Goal: Transaction & Acquisition: Book appointment/travel/reservation

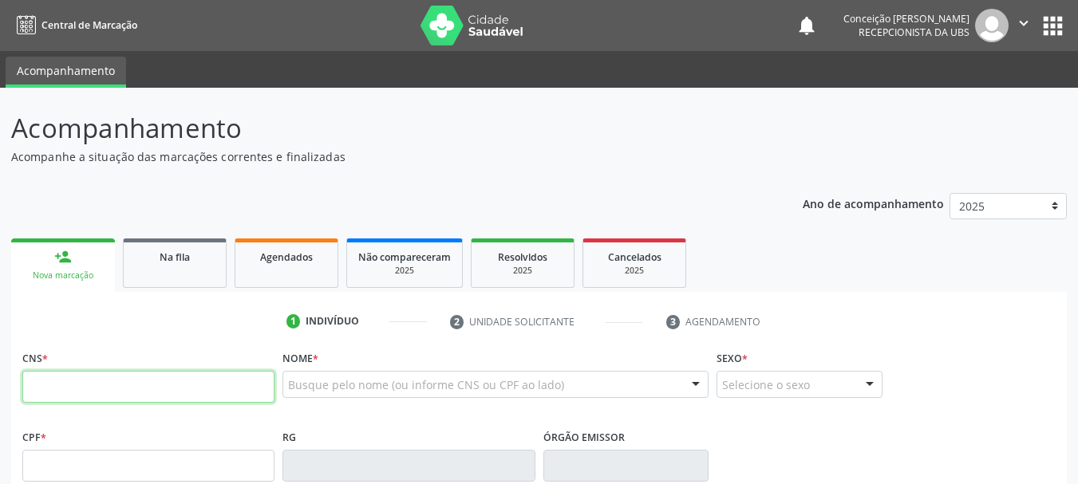
click at [199, 377] on input "text" at bounding box center [148, 387] width 252 height 32
type input "706 8022 6704 0421"
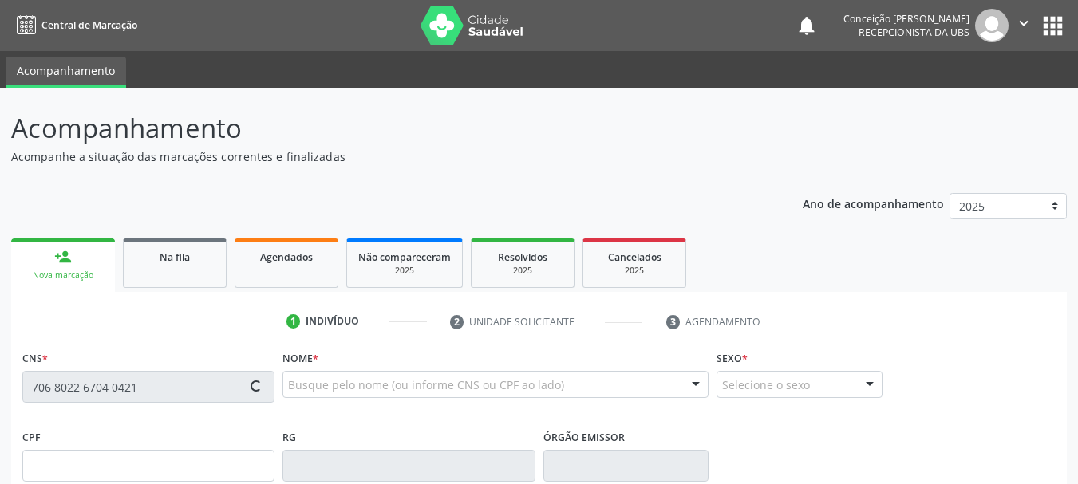
type input "006.584.765-21"
type input "[DATE]"
type input "[PERSON_NAME]"
type input "[PHONE_NUMBER]"
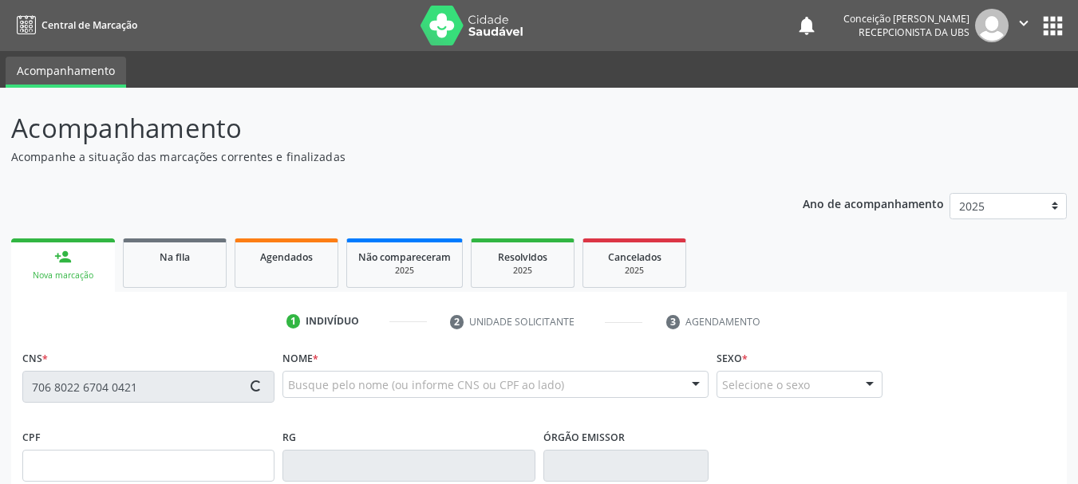
type input "392.367.305-15"
type input "S/N"
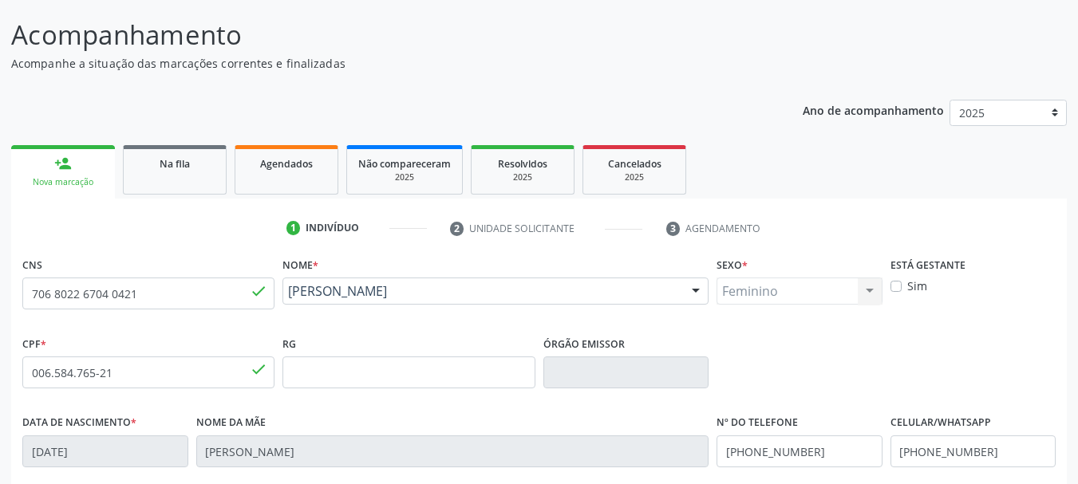
scroll to position [381, 0]
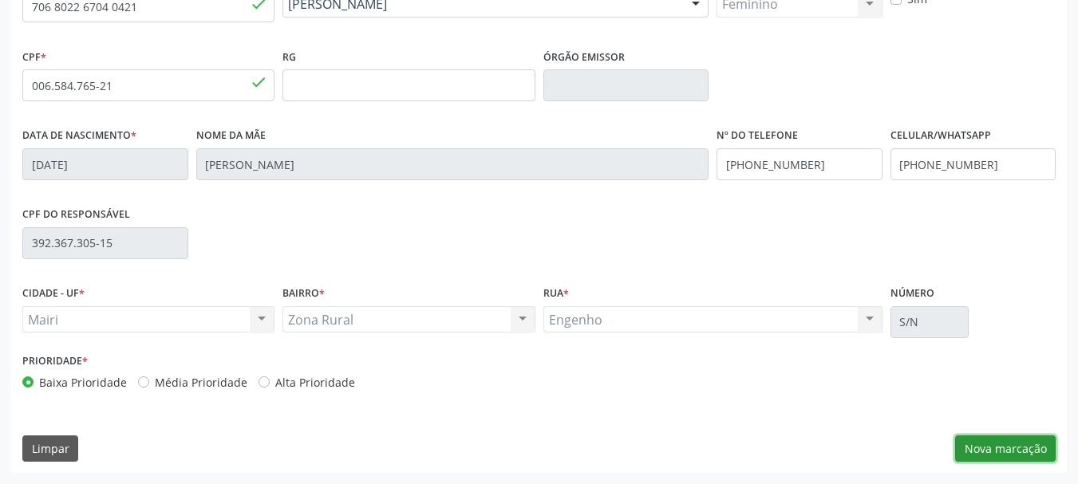
click at [1017, 448] on button "Nova marcação" at bounding box center [1005, 449] width 101 height 27
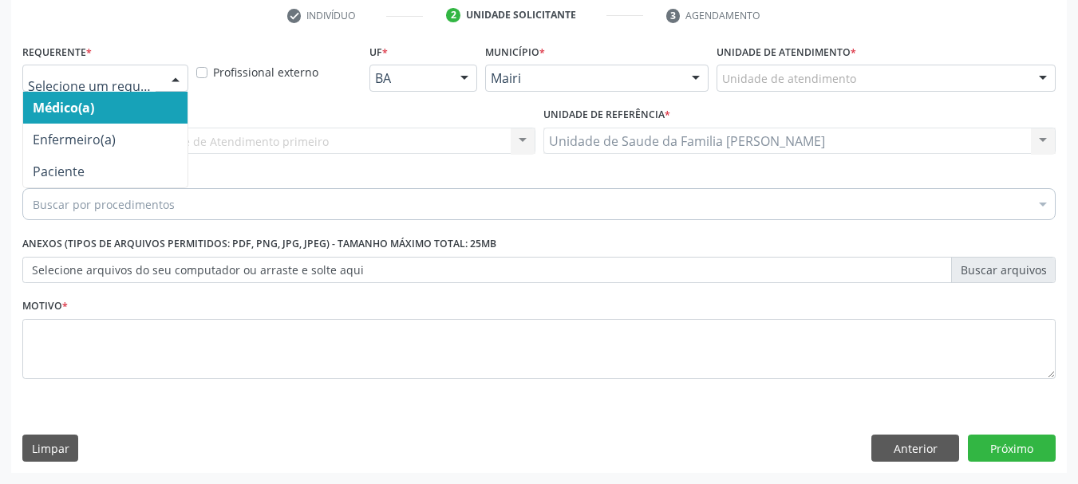
click at [177, 83] on div at bounding box center [176, 78] width 24 height 27
drag, startPoint x: 160, startPoint y: 101, endPoint x: 531, endPoint y: 59, distance: 374.2
click at [162, 101] on span "Médico(a)" at bounding box center [105, 108] width 164 height 32
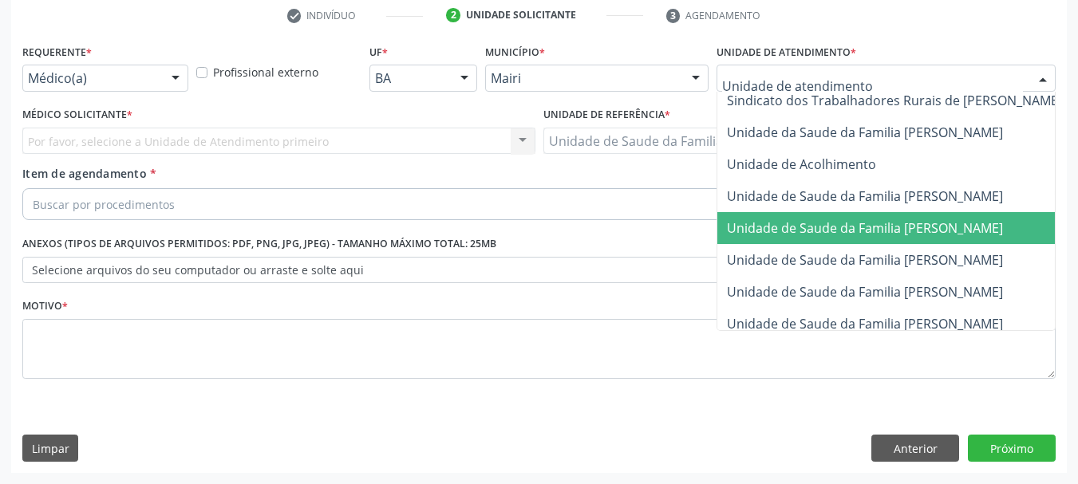
scroll to position [1178, 0]
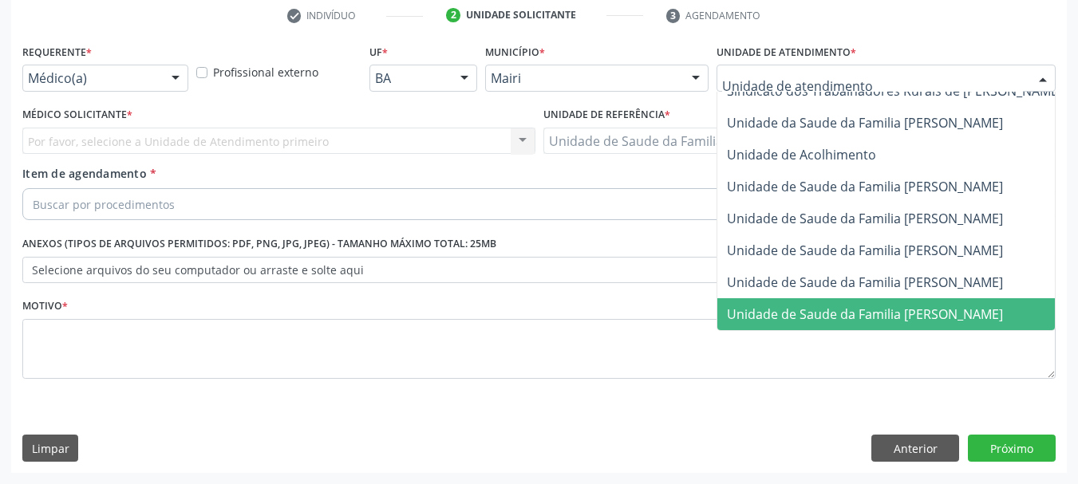
click at [914, 306] on span "Unidade de Saude da Familia [PERSON_NAME]" at bounding box center [865, 315] width 276 height 18
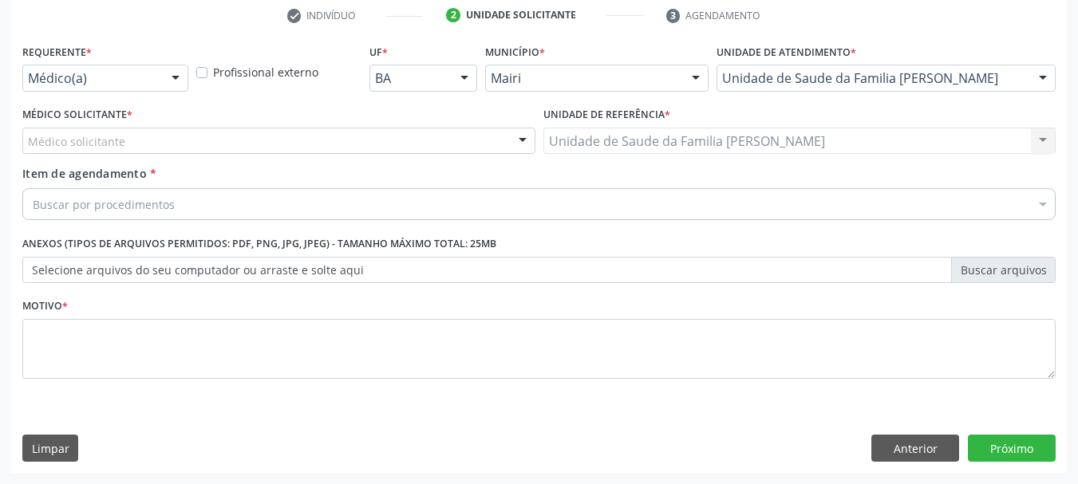
click at [523, 143] on div at bounding box center [523, 141] width 24 height 27
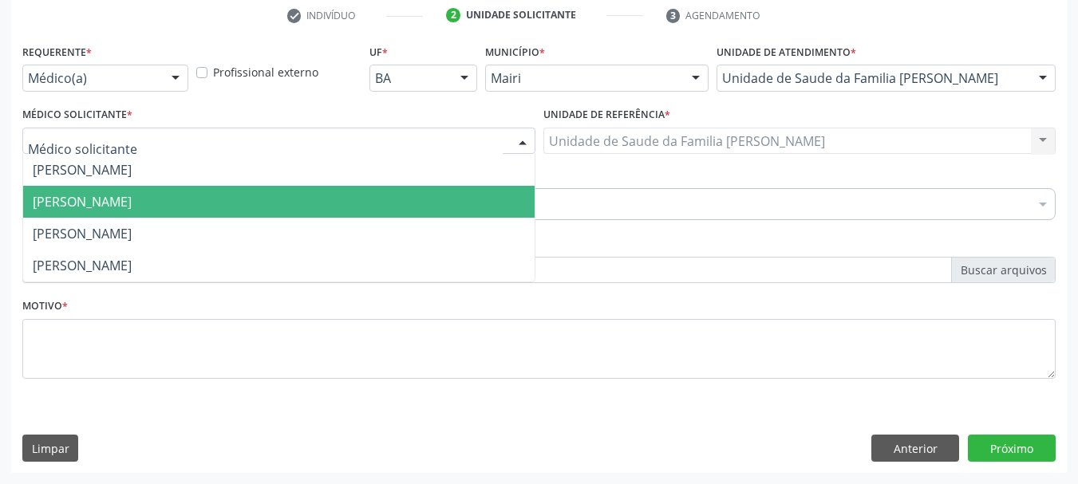
click at [447, 187] on span "[PERSON_NAME]" at bounding box center [278, 202] width 511 height 32
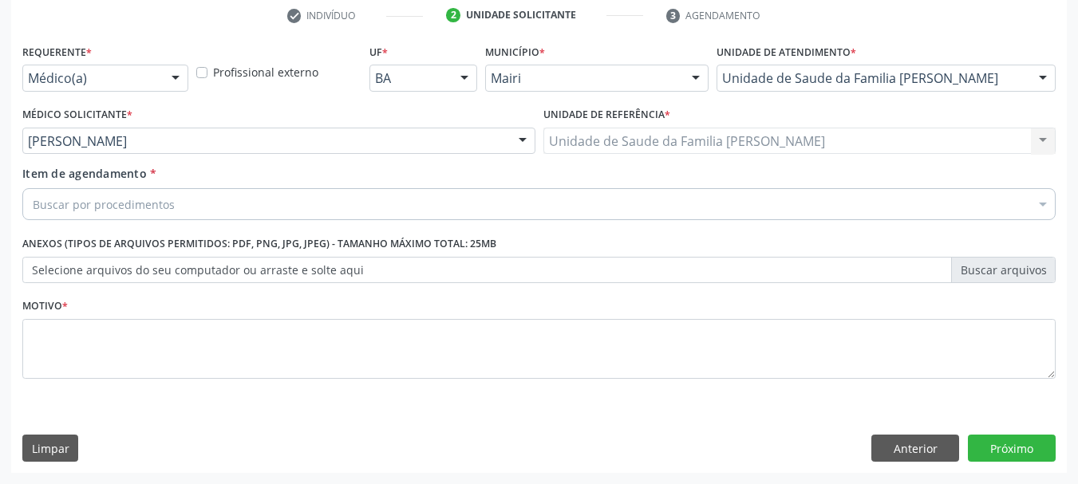
click at [448, 203] on div "Buscar por procedimentos" at bounding box center [538, 204] width 1033 height 32
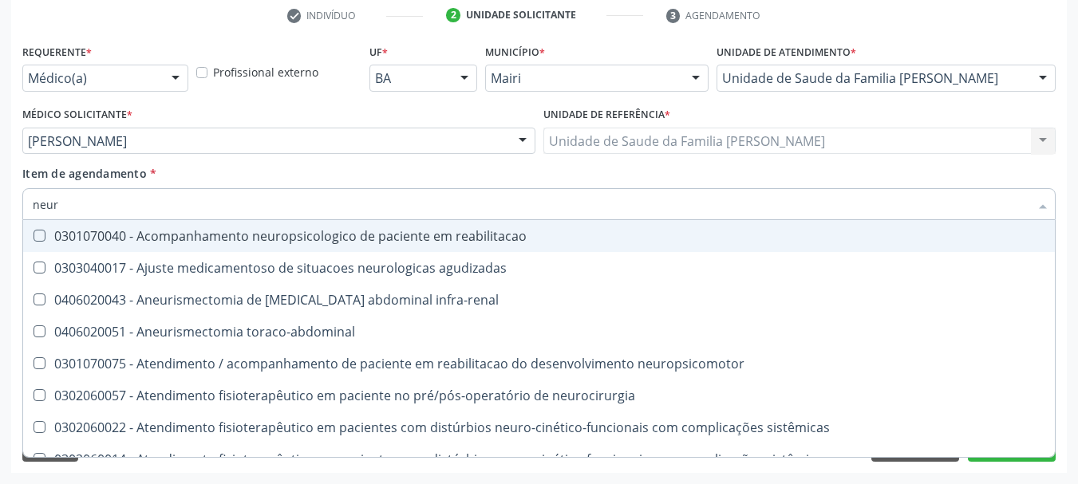
type input "neuro"
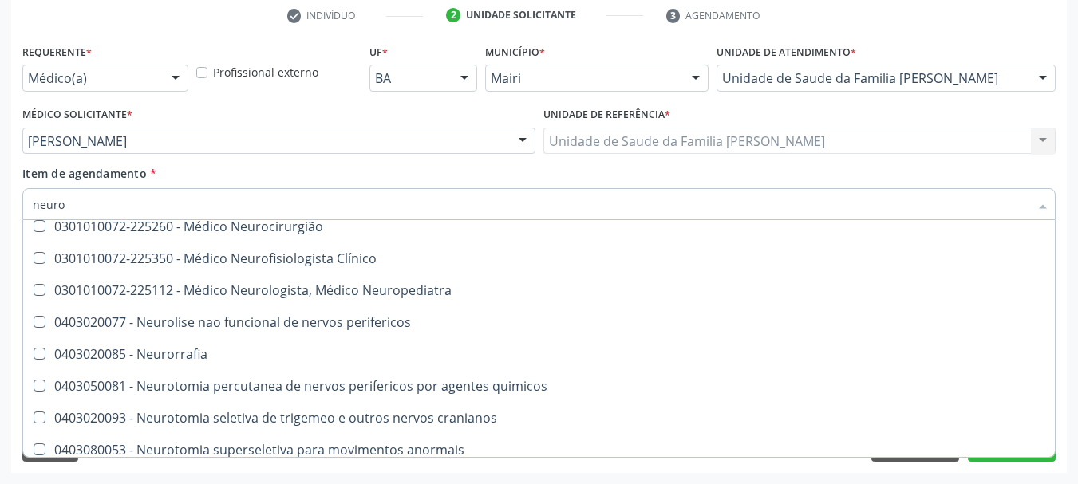
scroll to position [497, 0]
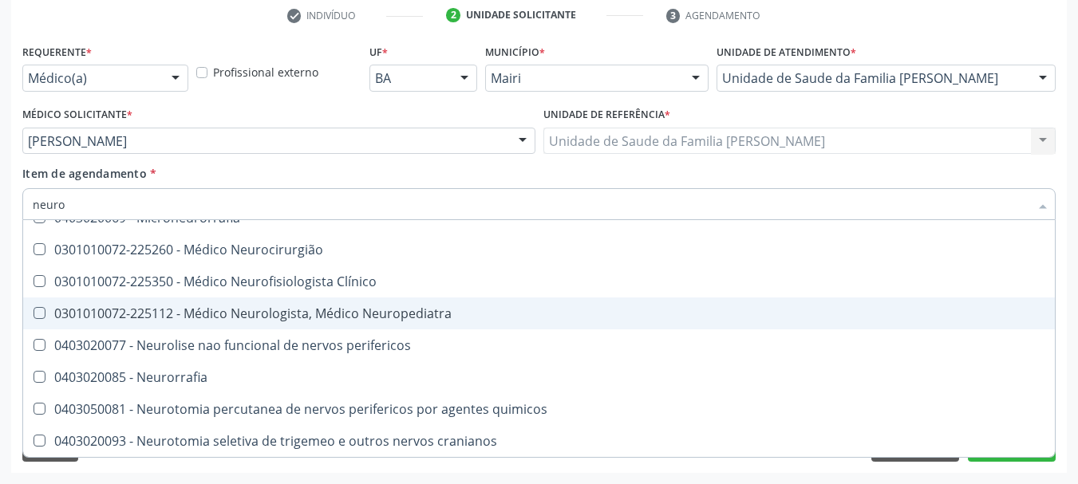
click at [440, 318] on div "0301010072-225112 - Médico Neurologista, Médico Neuropediatra" at bounding box center [539, 313] width 1013 height 13
checkbox Neuropediatra "true"
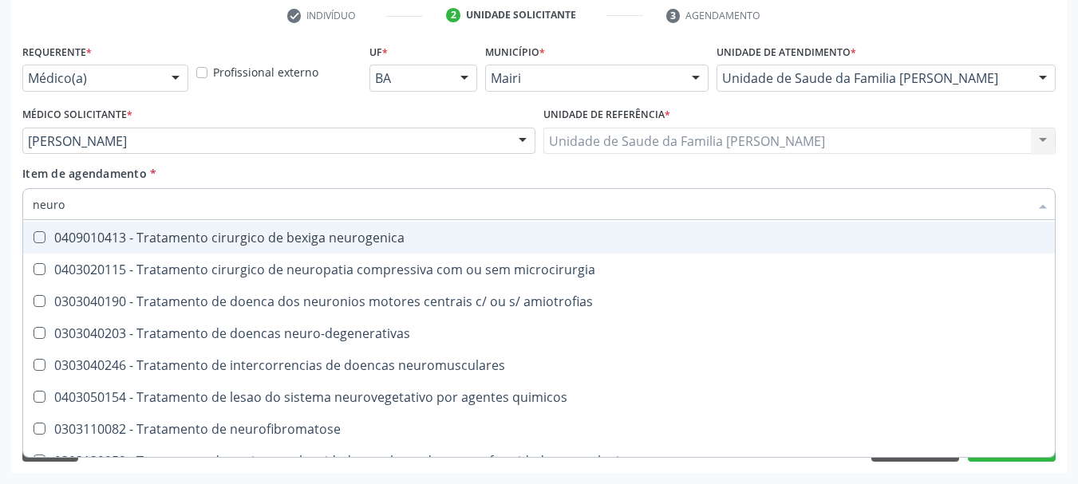
scroll to position [976, 0]
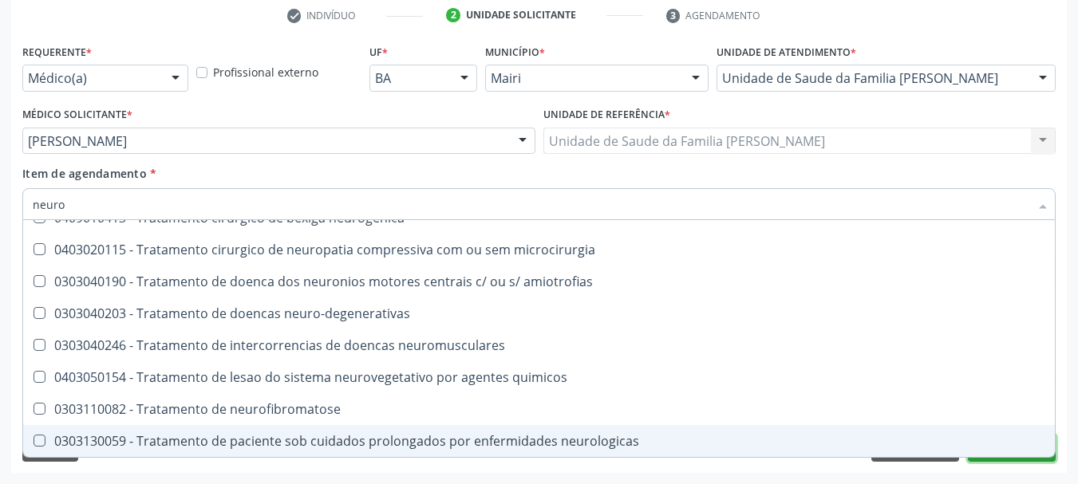
click at [974, 460] on button "Próximo" at bounding box center [1012, 448] width 88 height 27
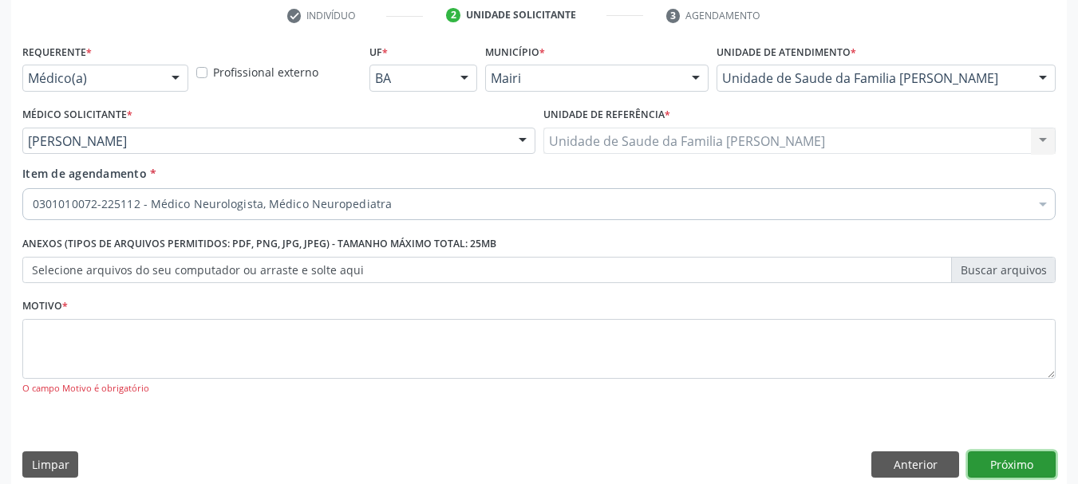
scroll to position [0, 0]
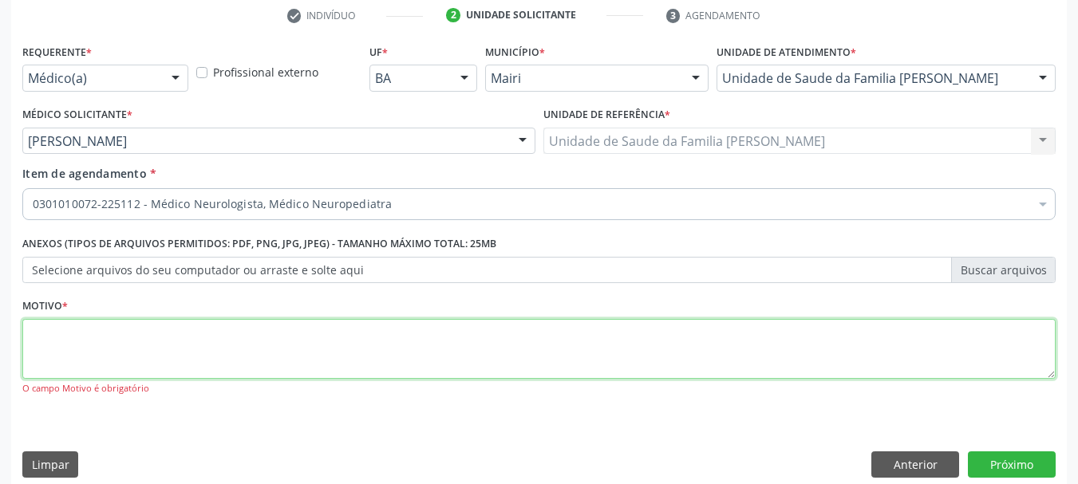
click at [525, 353] on textarea at bounding box center [538, 349] width 1033 height 61
type textarea "paciente de 62 anos apresentando tremor na cabeça"
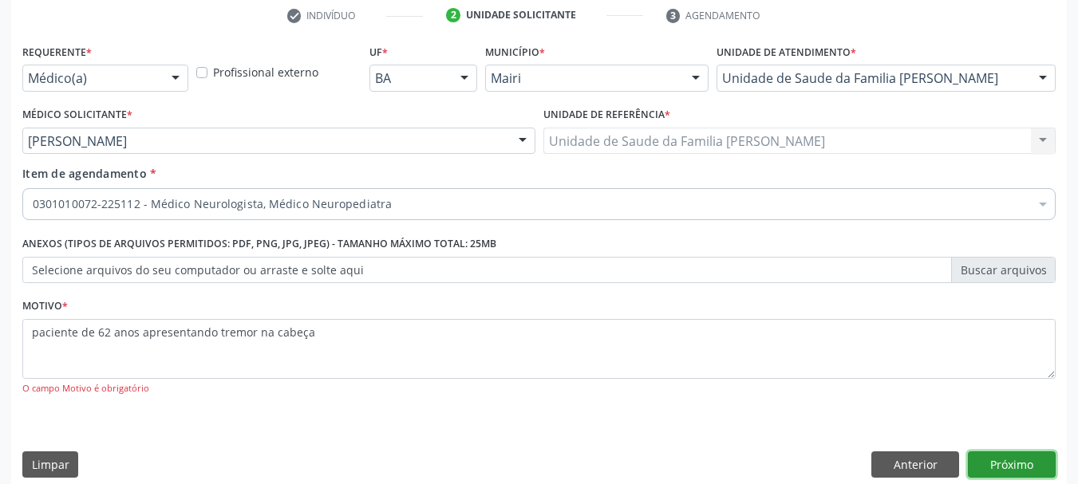
click at [1024, 461] on button "Próximo" at bounding box center [1012, 465] width 88 height 27
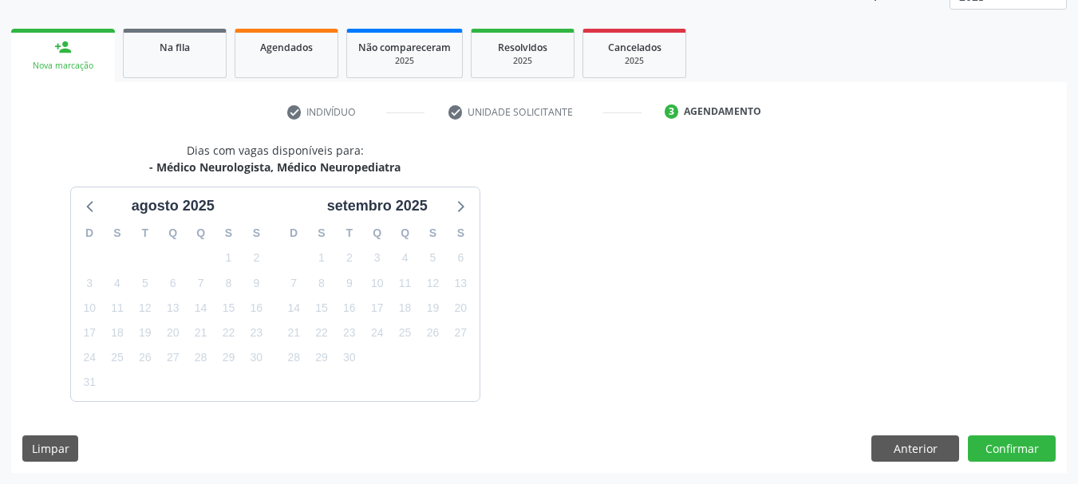
scroll to position [257, 0]
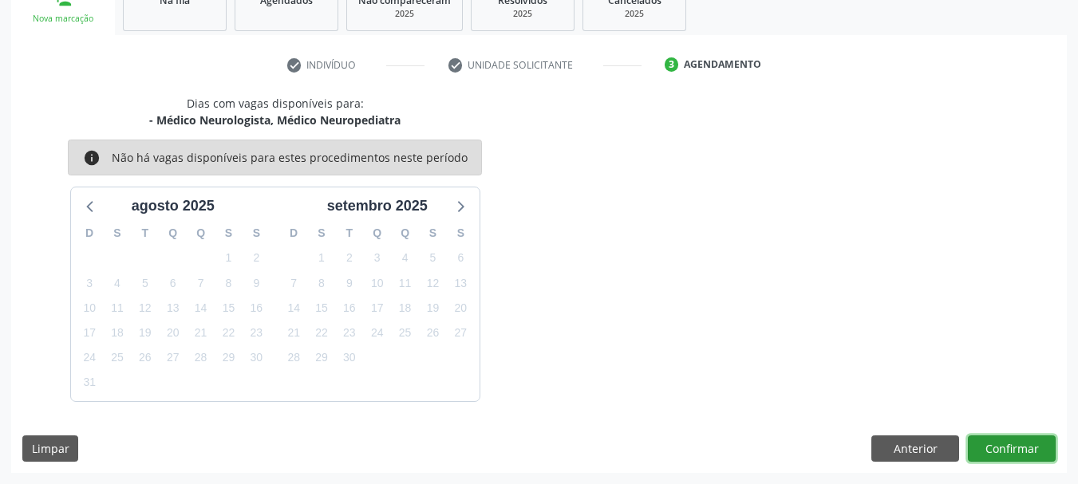
click at [1002, 454] on button "Confirmar" at bounding box center [1012, 449] width 88 height 27
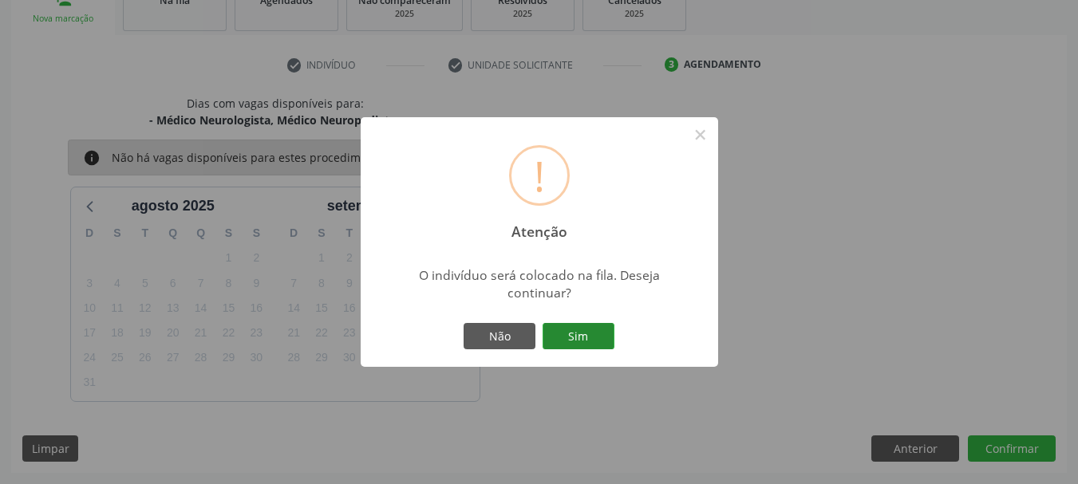
click at [592, 341] on button "Sim" at bounding box center [579, 336] width 72 height 27
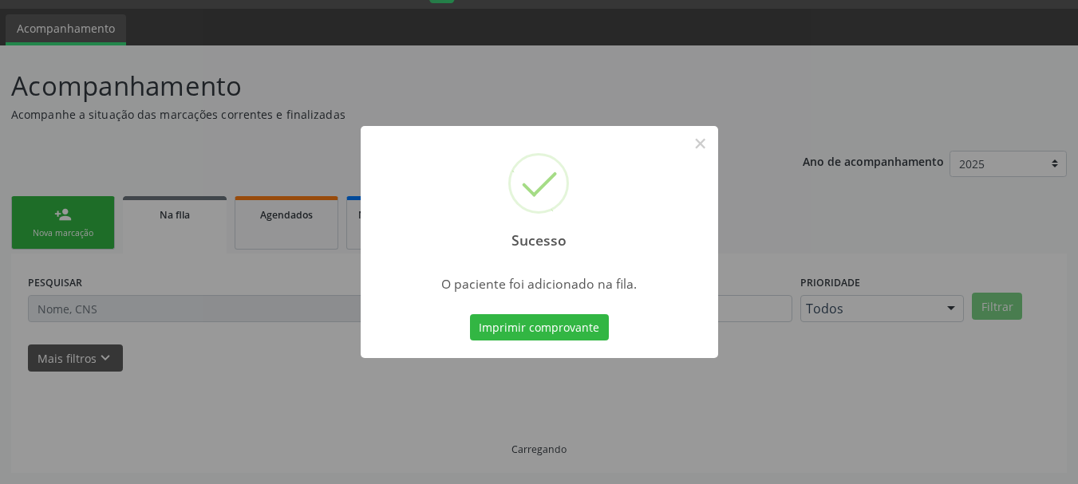
scroll to position [42, 0]
click at [595, 322] on button "Imprimir comprovante" at bounding box center [539, 327] width 139 height 27
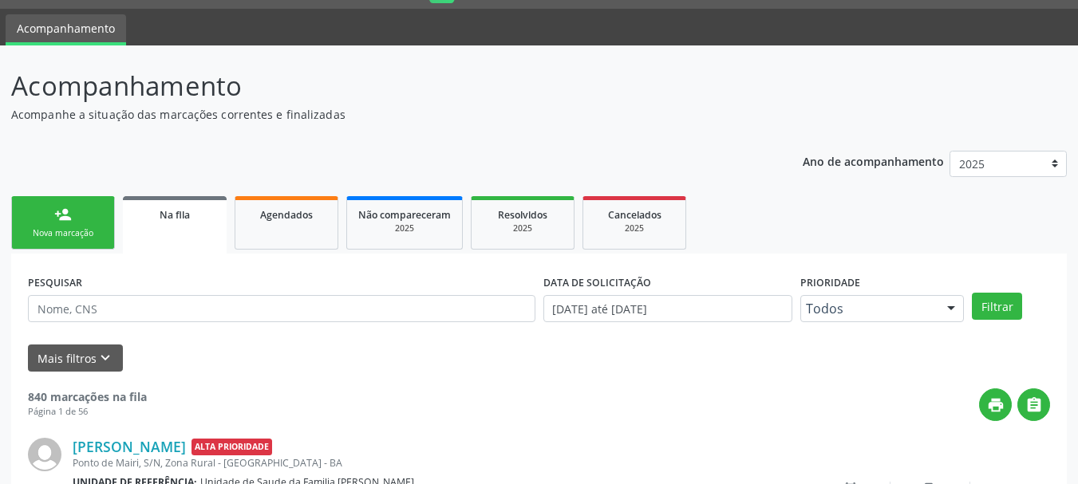
click at [70, 223] on div "person_add" at bounding box center [63, 215] width 18 height 18
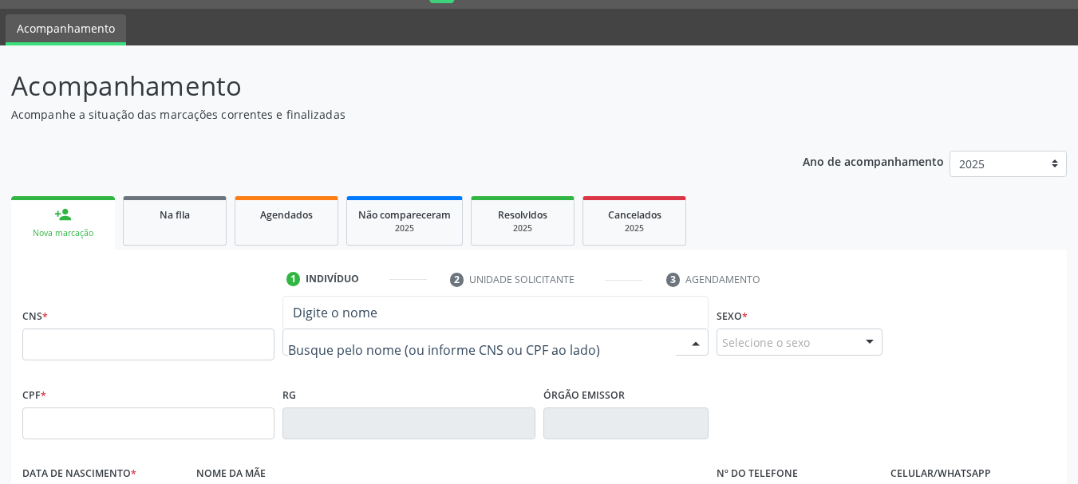
paste input "[PERSON_NAME]"
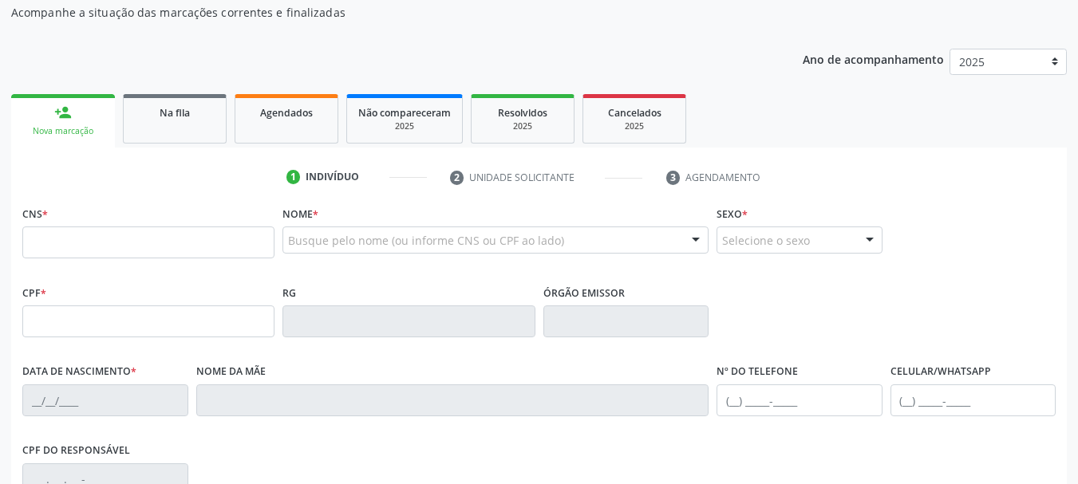
scroll to position [141, 0]
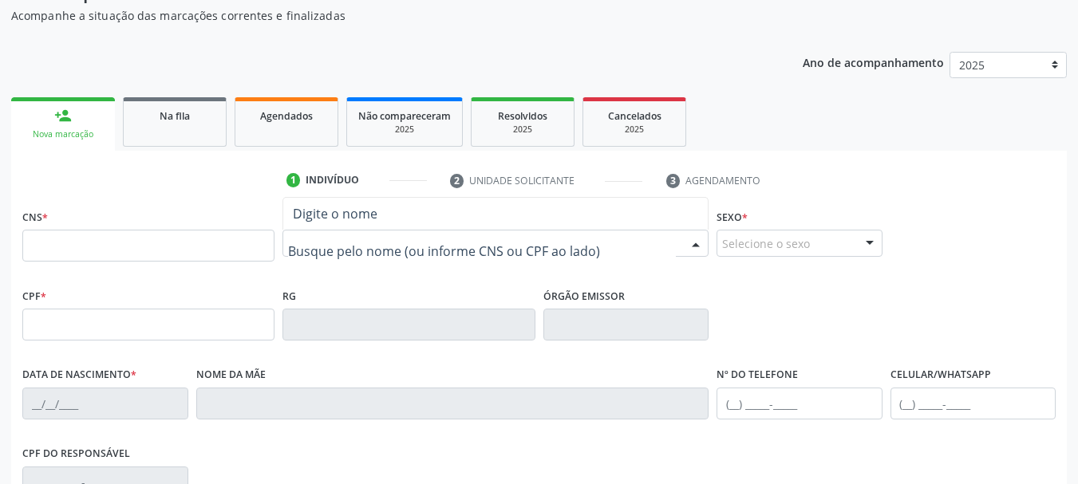
paste input "[PERSON_NAME]"
type input "[PERSON_NAME]"
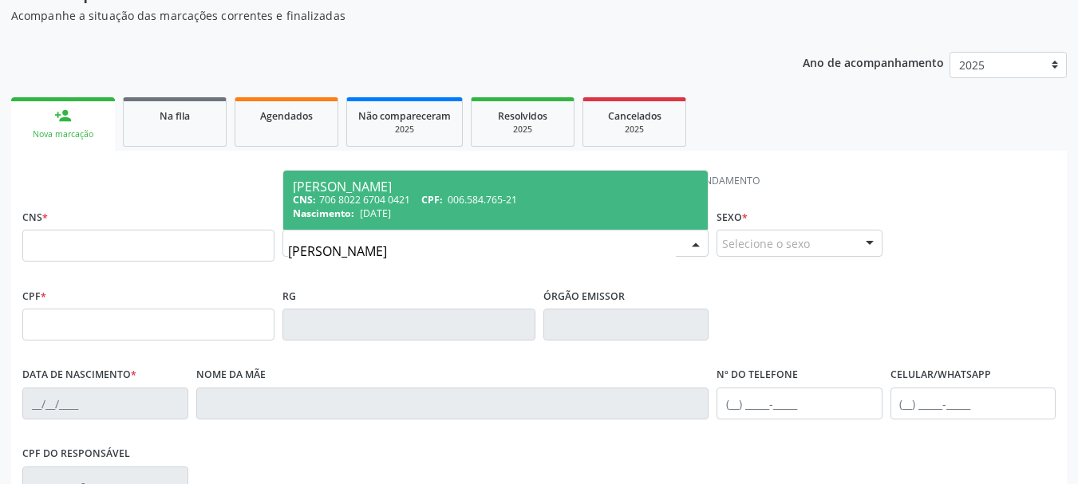
click at [532, 181] on div "[PERSON_NAME]" at bounding box center [495, 186] width 405 height 13
type input "706 8022 6704 0421"
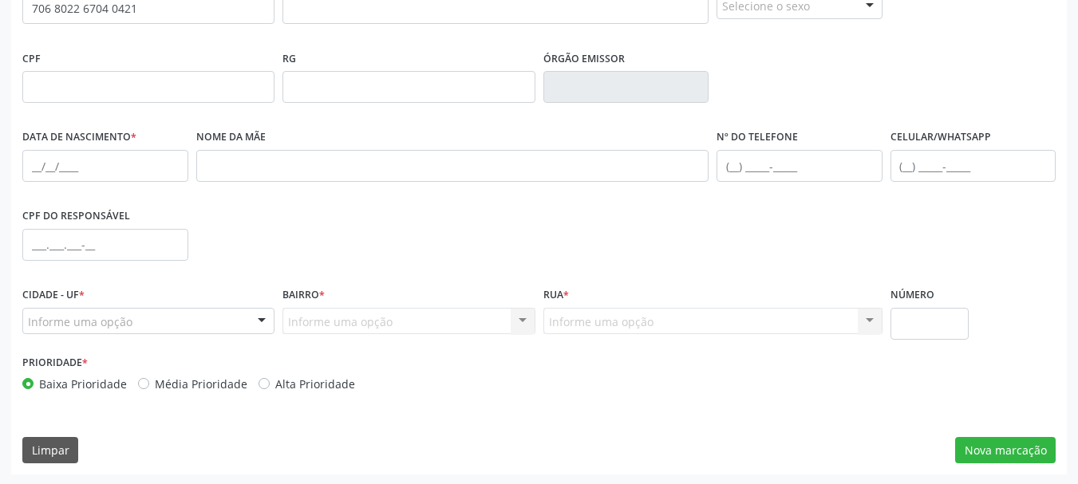
scroll to position [381, 0]
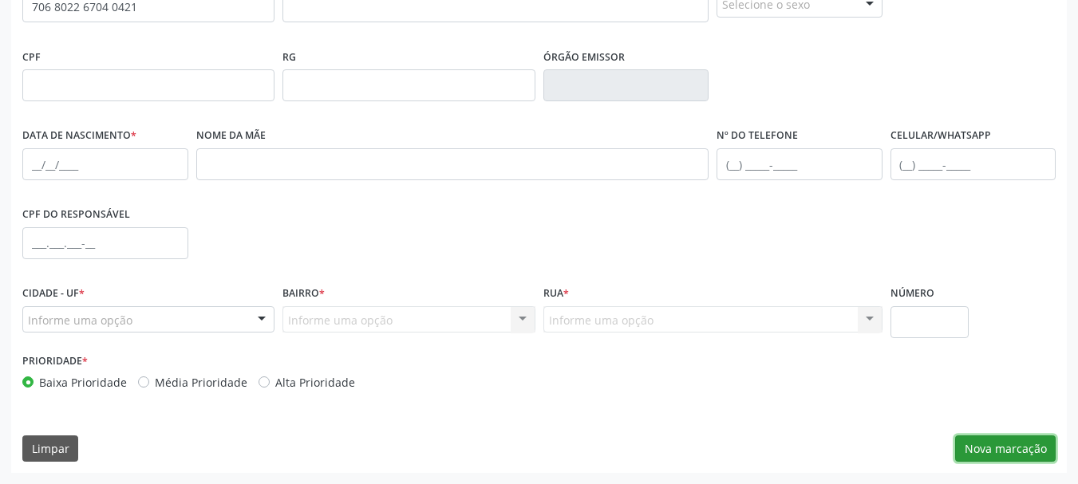
click at [989, 444] on button "Nova marcação" at bounding box center [1005, 449] width 101 height 27
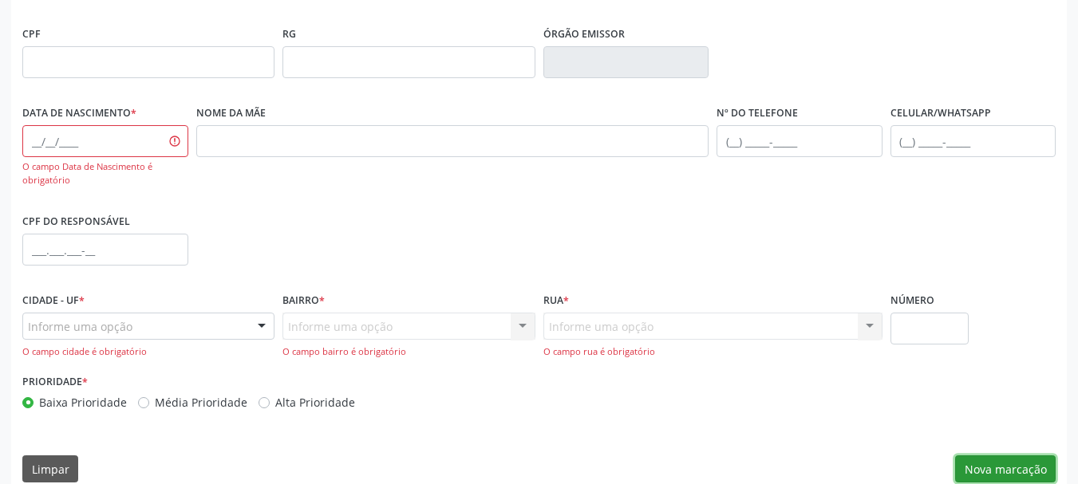
scroll to position [440, 0]
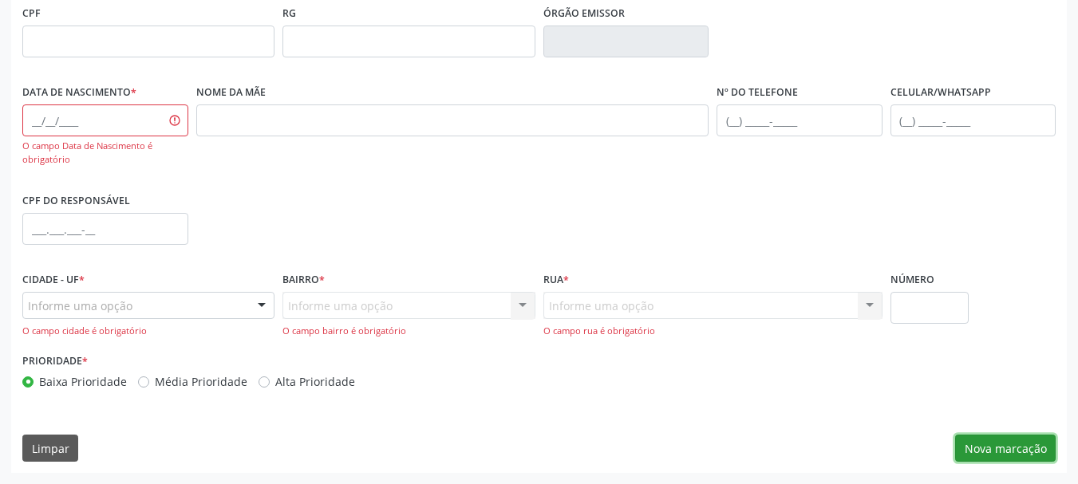
click at [1006, 452] on button "Nova marcação" at bounding box center [1005, 448] width 101 height 27
click at [985, 449] on button "Nova marcação" at bounding box center [1005, 448] width 101 height 27
click at [991, 443] on button "Nova marcação" at bounding box center [1005, 448] width 101 height 27
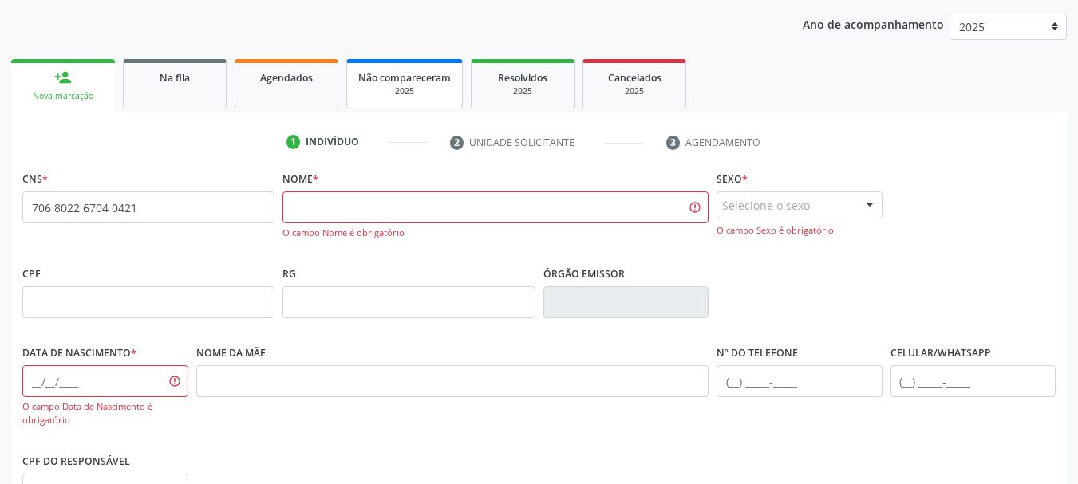
scroll to position [0, 0]
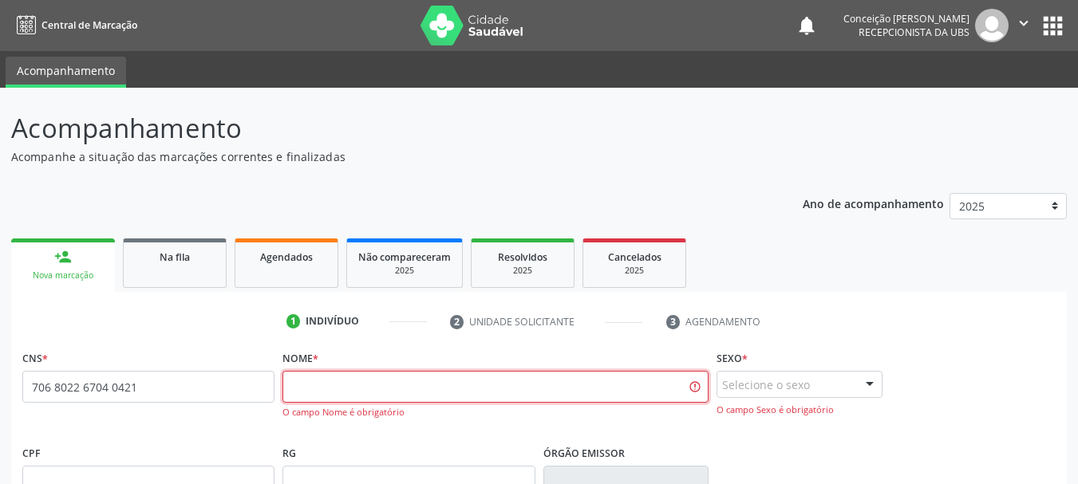
click at [328, 381] on input "text" at bounding box center [495, 387] width 426 height 32
paste input "[PERSON_NAME]"
type input "[PERSON_NAME]"
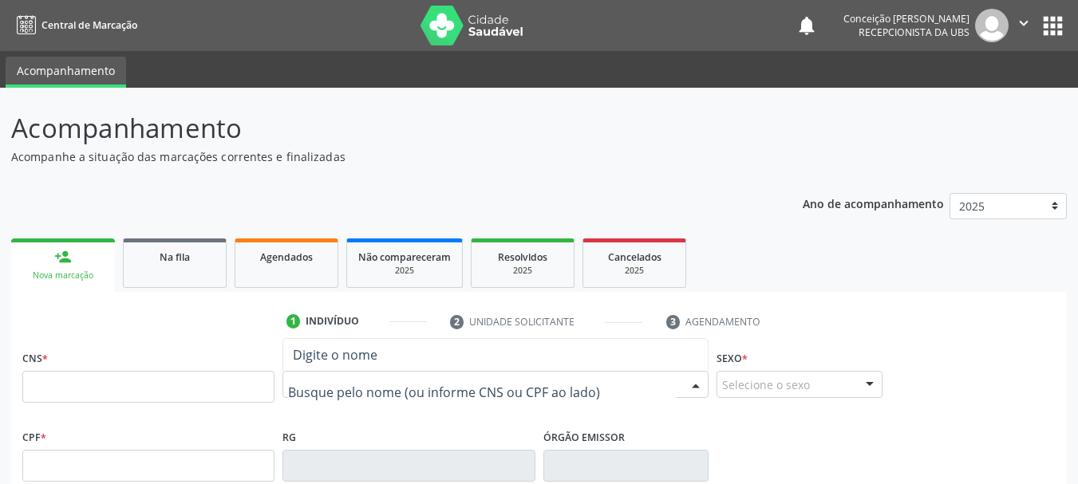
paste input "[PERSON_NAME]"
type input "[PERSON_NAME]"
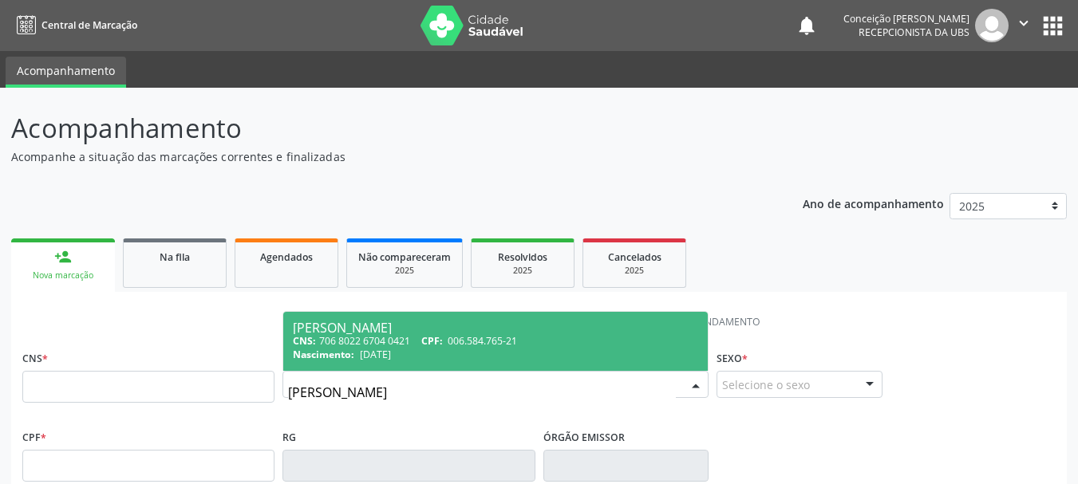
click at [438, 322] on div "[PERSON_NAME]" at bounding box center [495, 328] width 405 height 13
type input "706 8022 6704 0421"
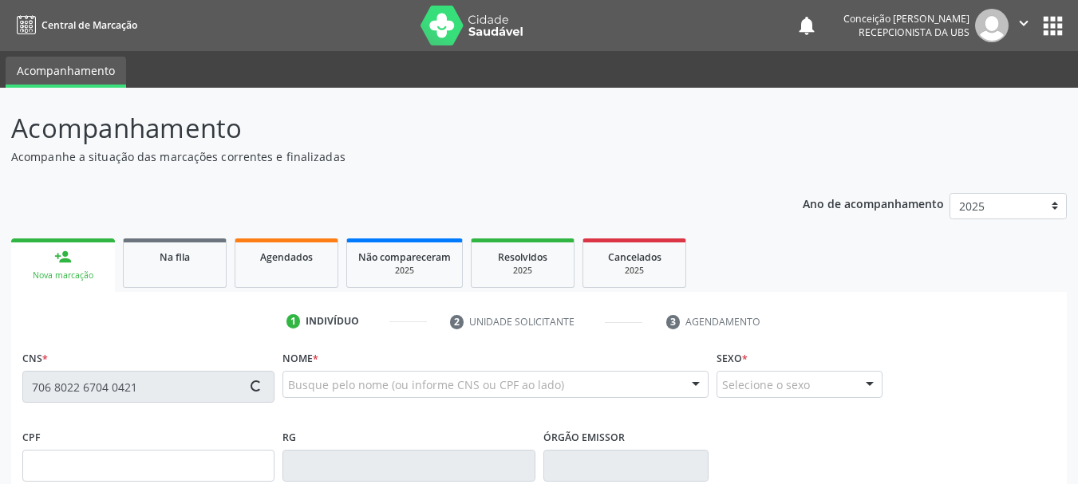
type input "006.584.765-21"
type input "[DATE]"
type input "[PERSON_NAME]"
type input "[PHONE_NUMBER]"
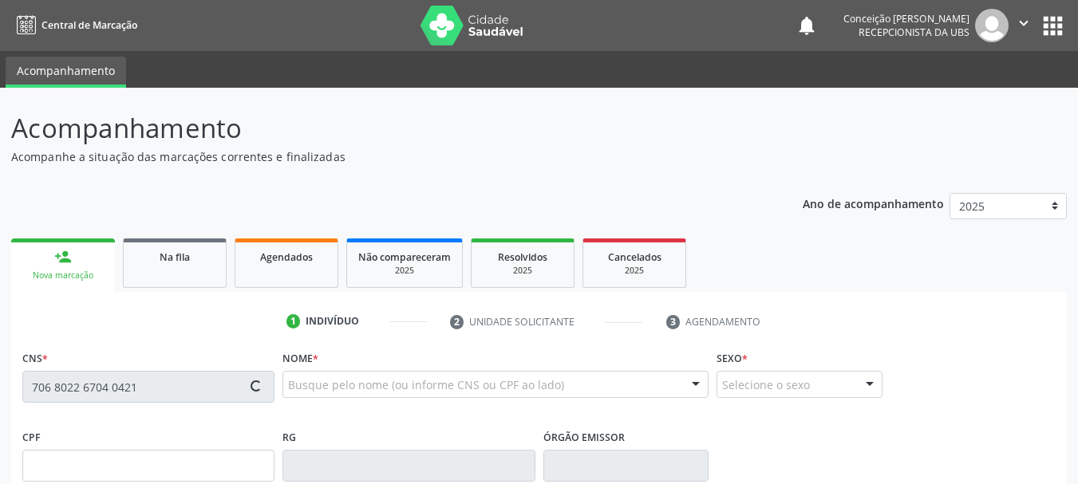
type input "392.367.305-15"
type input "S/N"
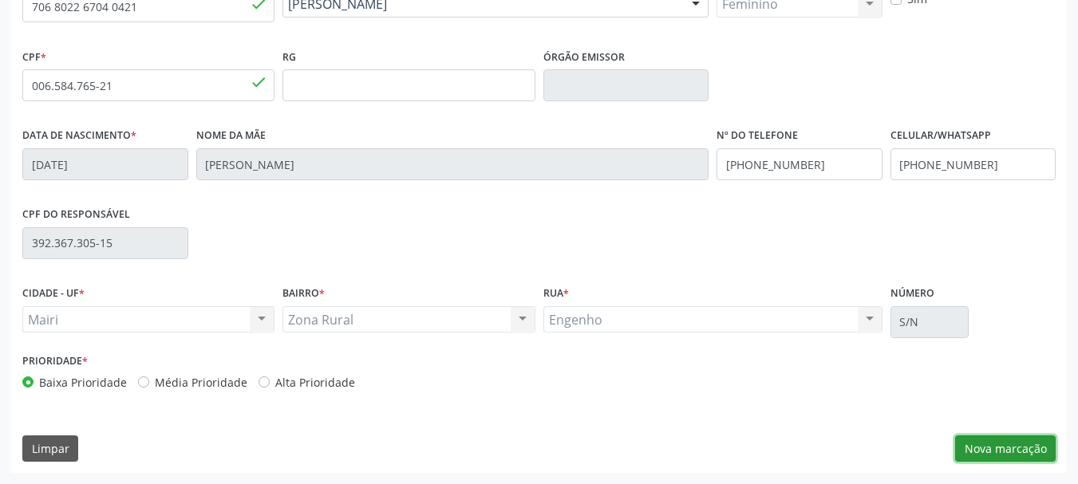
click at [1037, 449] on button "Nova marcação" at bounding box center [1005, 449] width 101 height 27
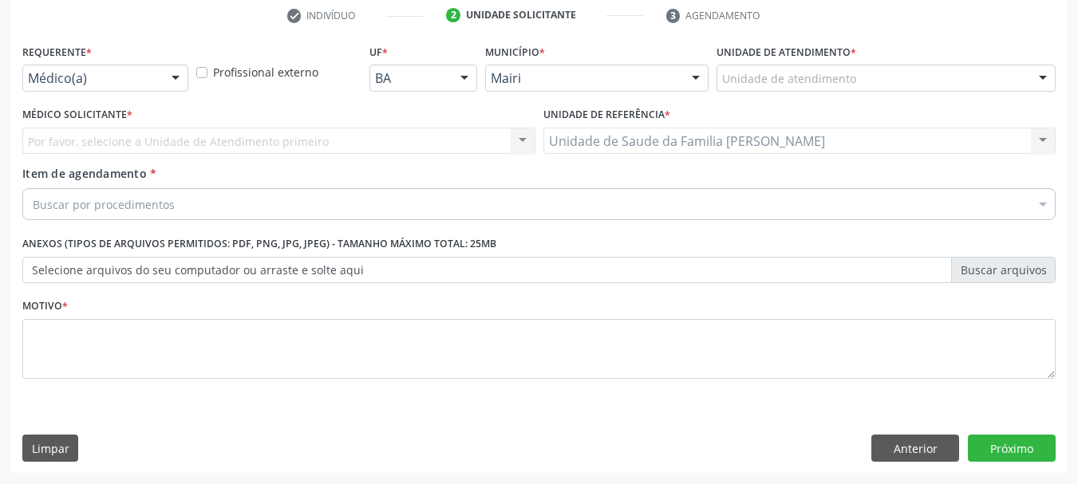
scroll to position [306, 0]
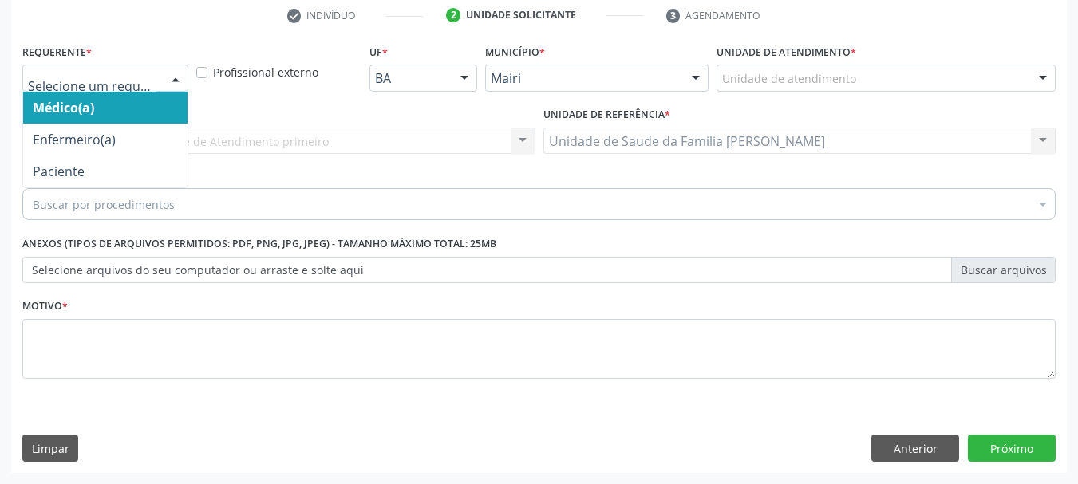
click at [176, 74] on div at bounding box center [176, 78] width 24 height 27
click at [154, 109] on span "Médico(a)" at bounding box center [105, 108] width 164 height 32
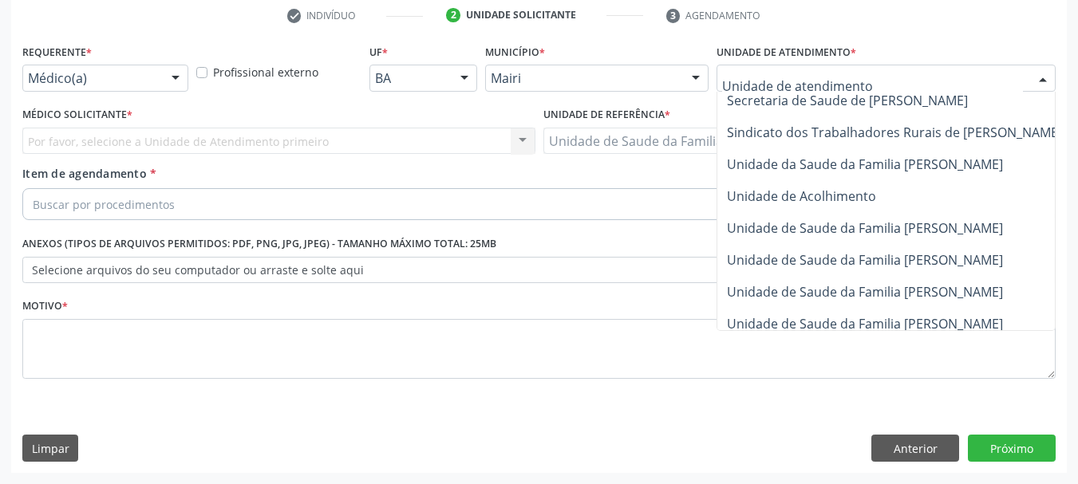
scroll to position [1178, 0]
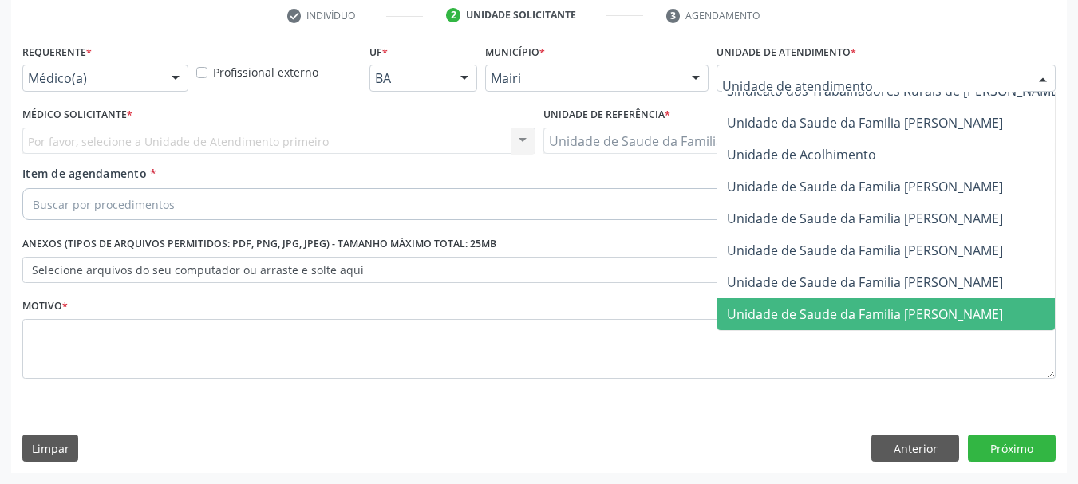
click at [948, 306] on span "Unidade de Saude da Familia [PERSON_NAME]" at bounding box center [865, 315] width 276 height 18
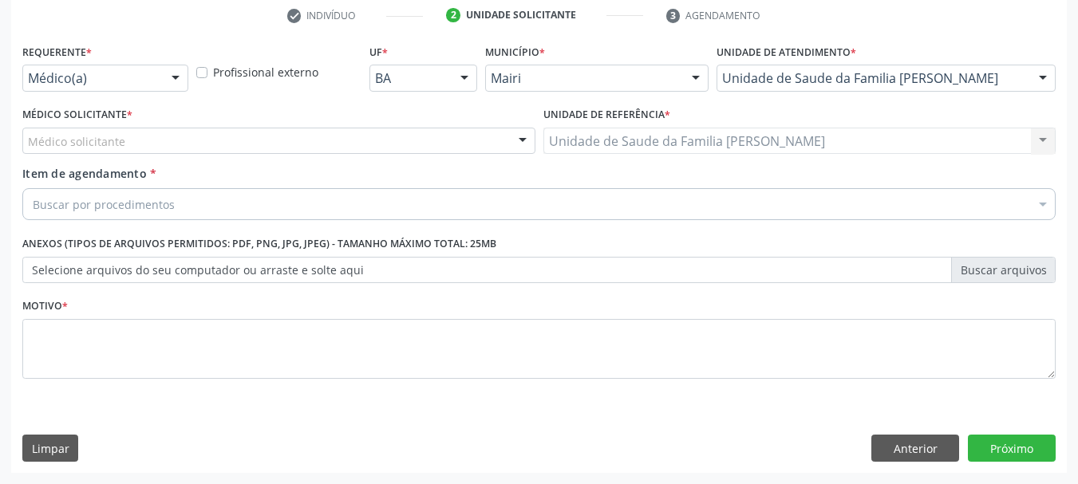
click at [482, 143] on div "Médico solicitante" at bounding box center [278, 141] width 513 height 27
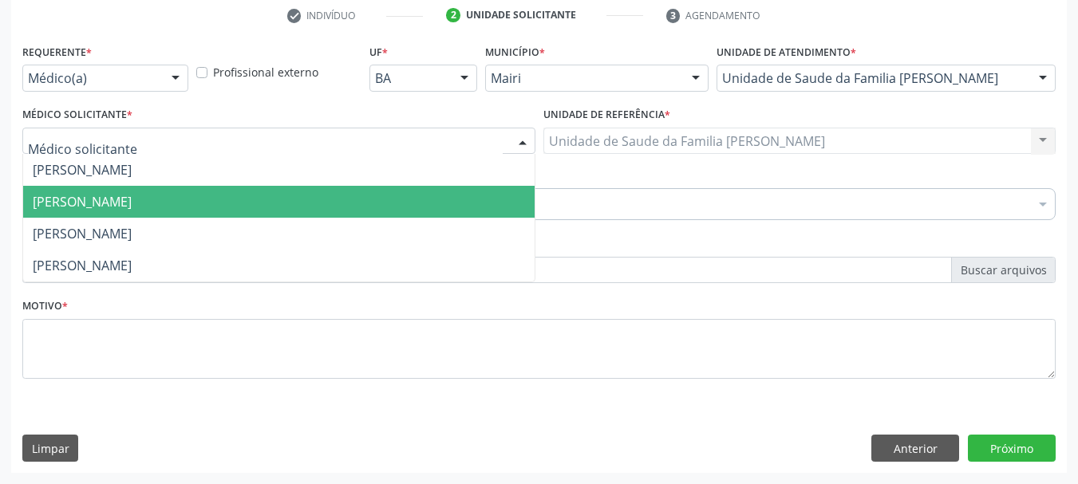
click at [421, 196] on span "[PERSON_NAME]" at bounding box center [278, 202] width 511 height 32
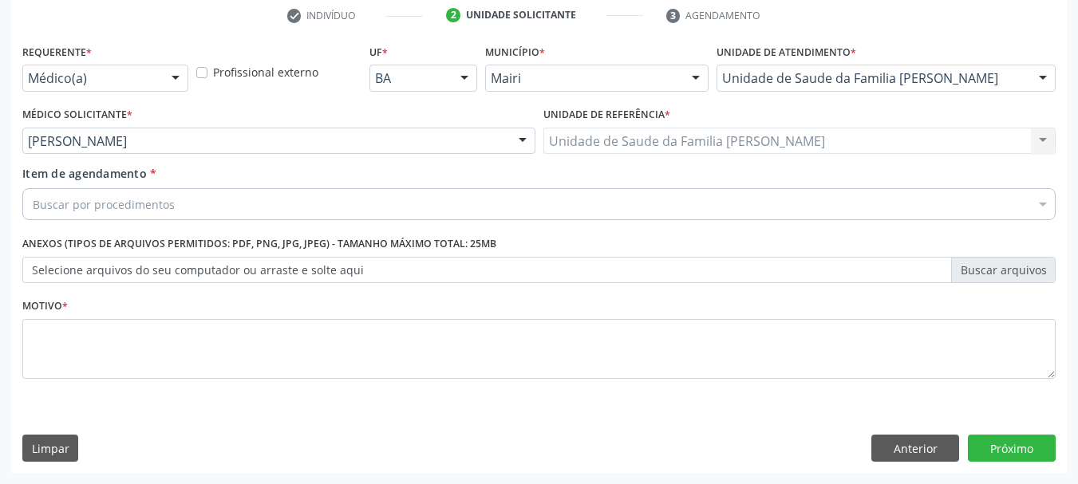
click at [421, 196] on div "Buscar por procedimentos" at bounding box center [538, 204] width 1033 height 32
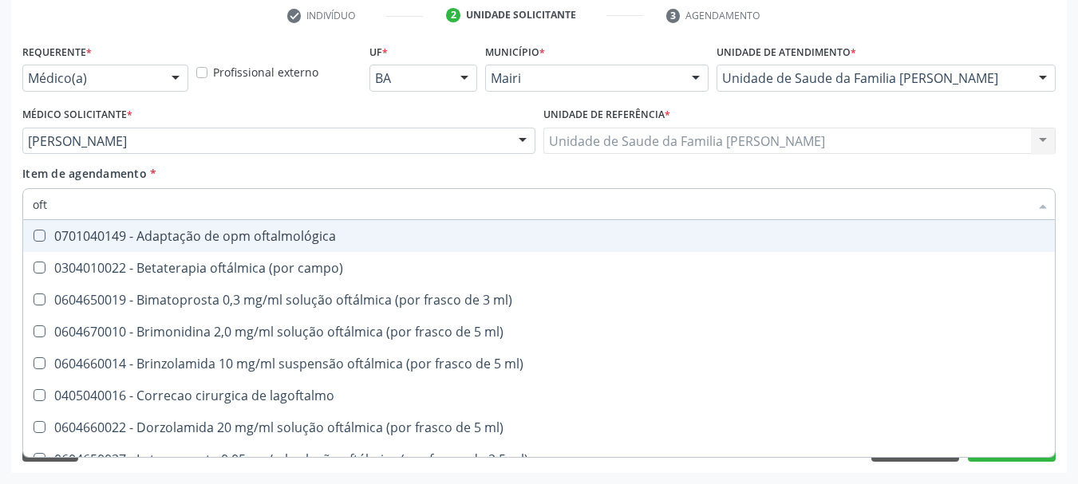
type input "ofta"
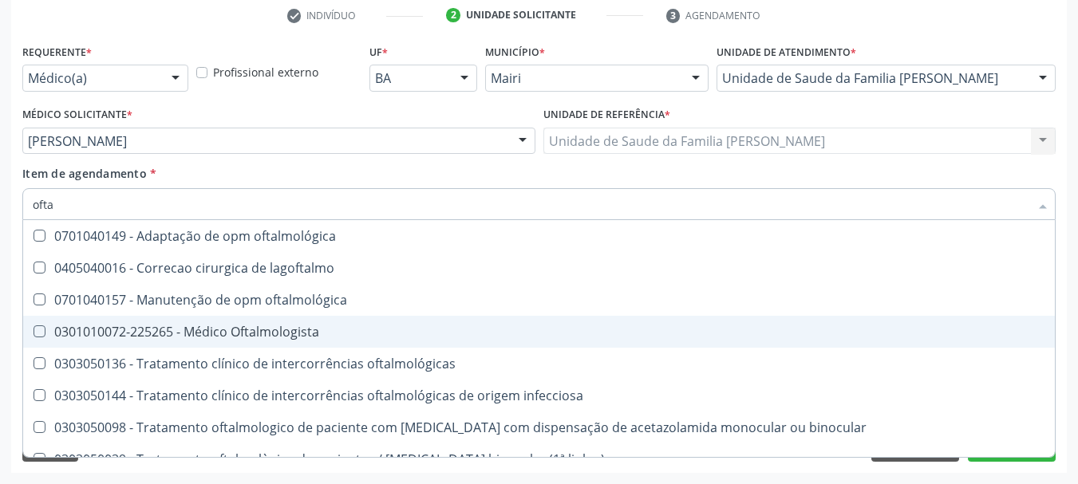
click at [325, 331] on div "0301010072-225265 - Médico Oftalmologista" at bounding box center [539, 332] width 1013 height 13
checkbox Oftalmologista "true"
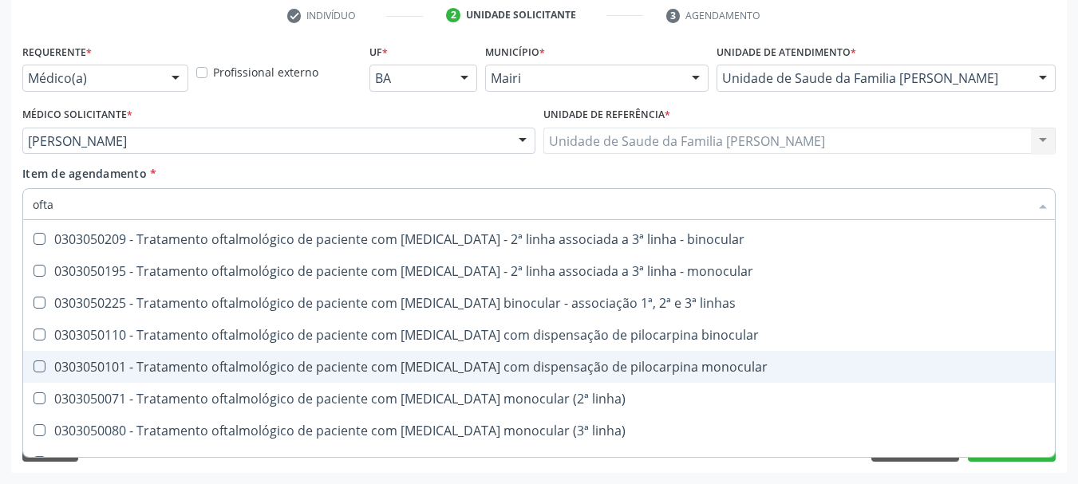
scroll to position [529, 0]
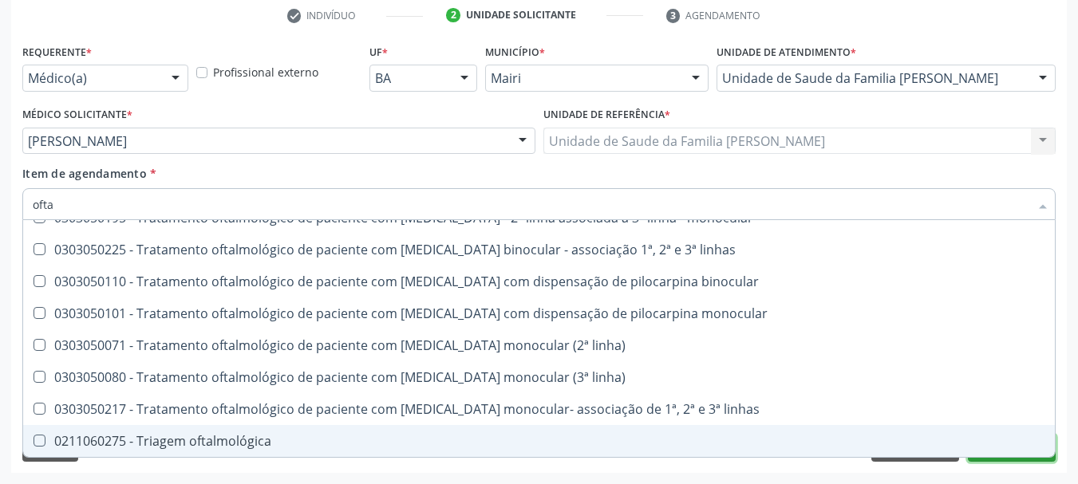
click at [1008, 461] on button "Próximo" at bounding box center [1012, 448] width 88 height 27
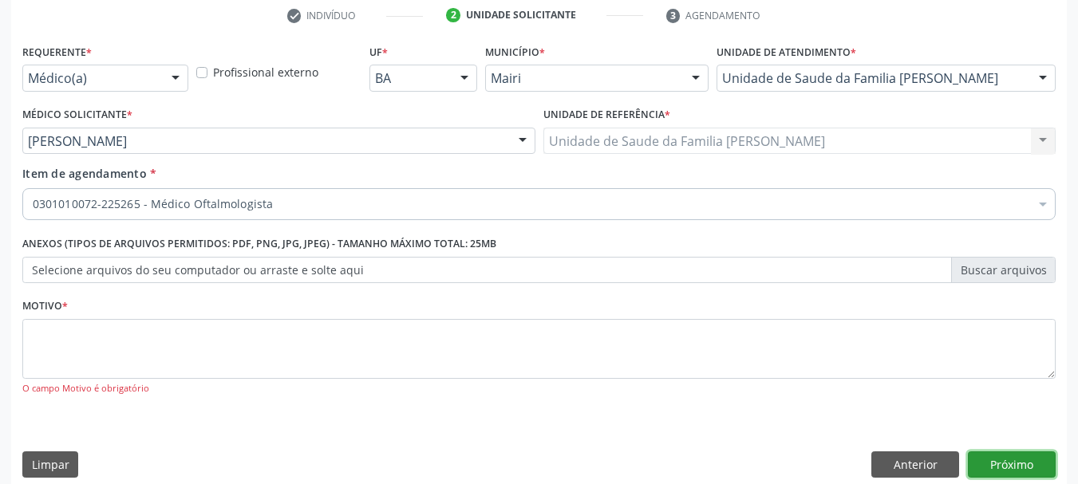
scroll to position [0, 0]
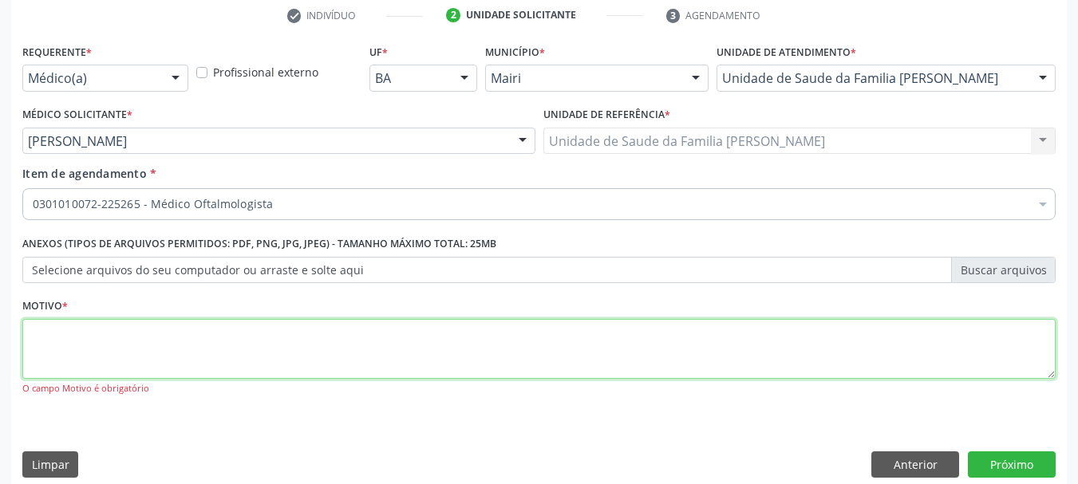
click at [326, 361] on textarea at bounding box center [538, 349] width 1033 height 61
type textarea "paciente em uso de lente corretiva necessitando reavaliaçao periódica"
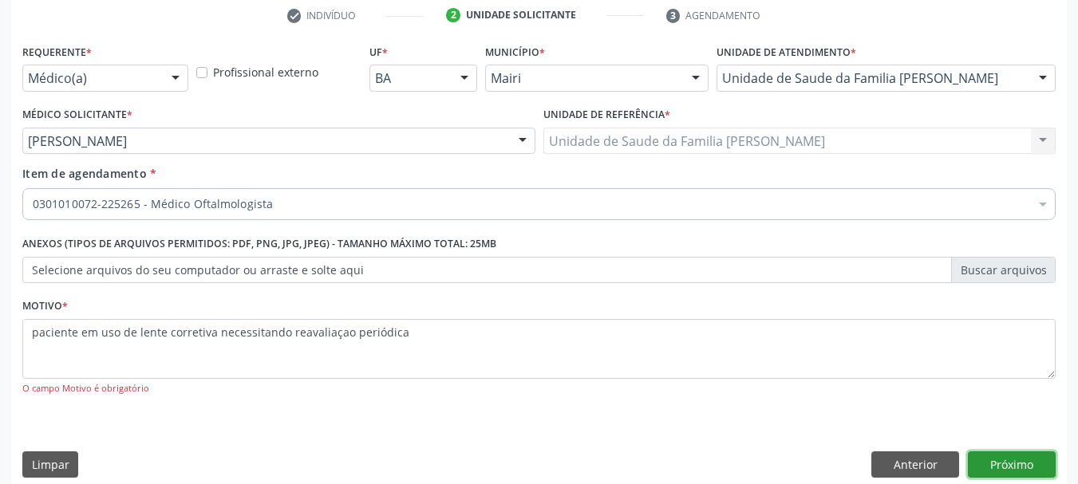
click at [1008, 460] on button "Próximo" at bounding box center [1012, 465] width 88 height 27
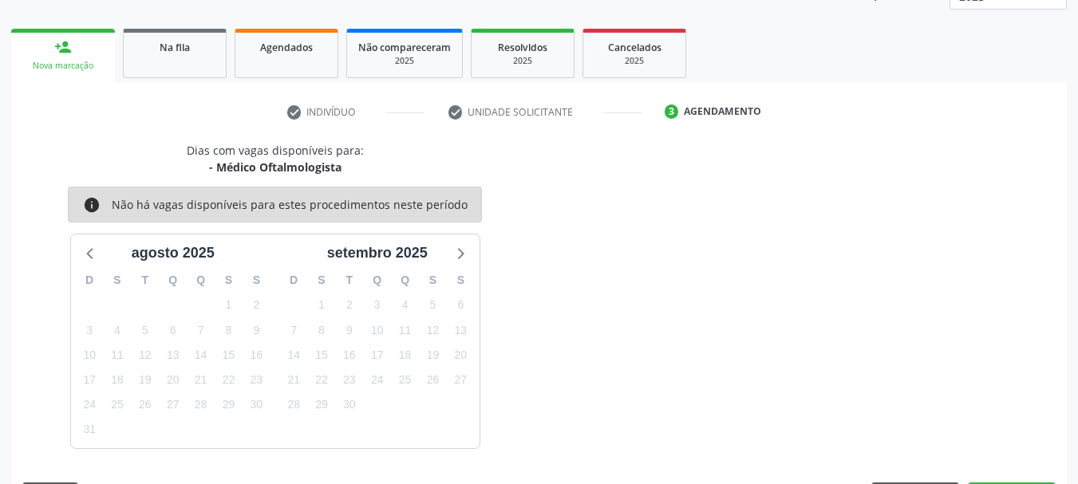
scroll to position [257, 0]
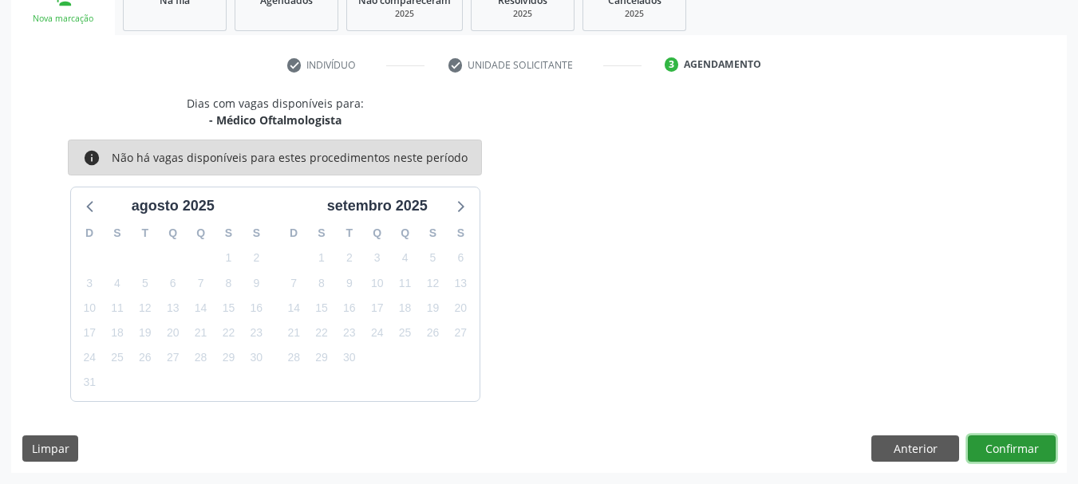
click at [989, 458] on button "Confirmar" at bounding box center [1012, 449] width 88 height 27
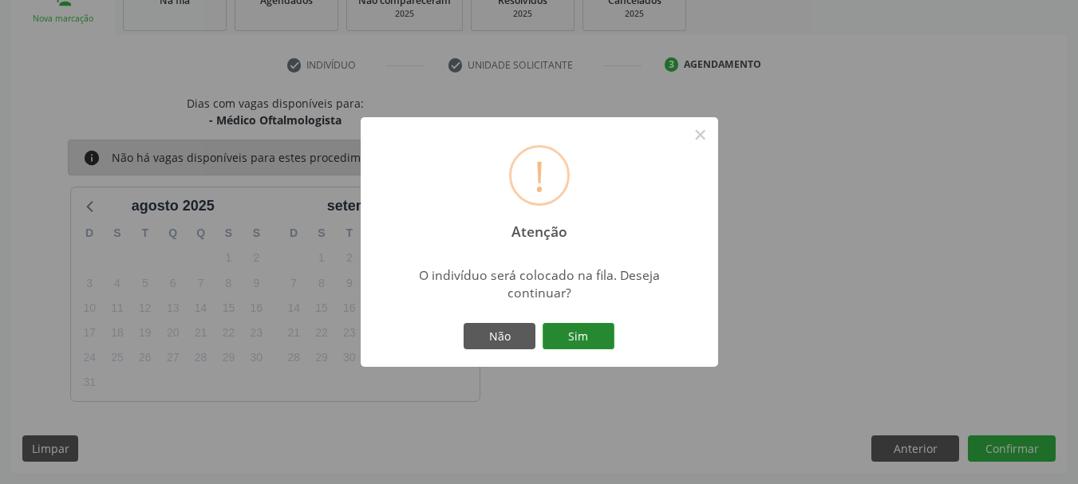
click at [595, 336] on button "Sim" at bounding box center [579, 336] width 72 height 27
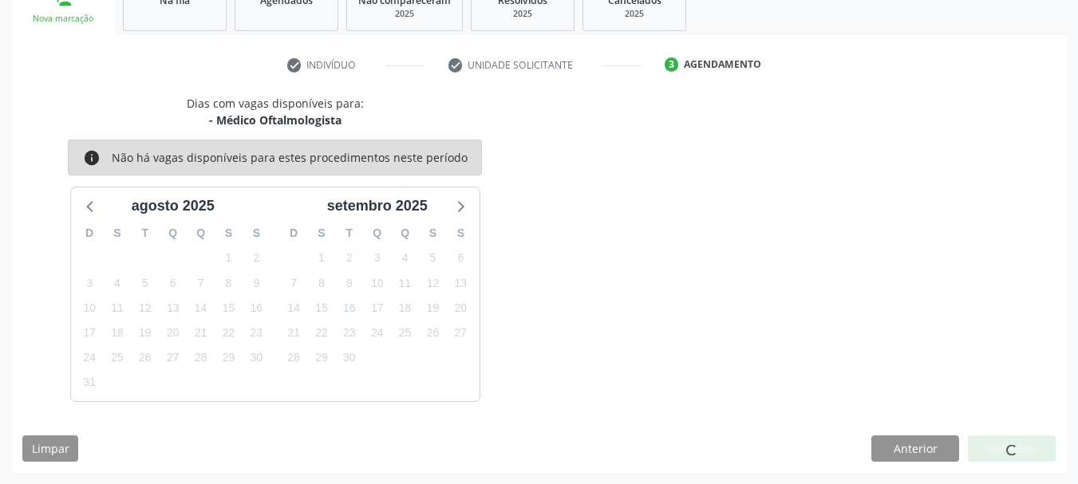
scroll to position [42, 0]
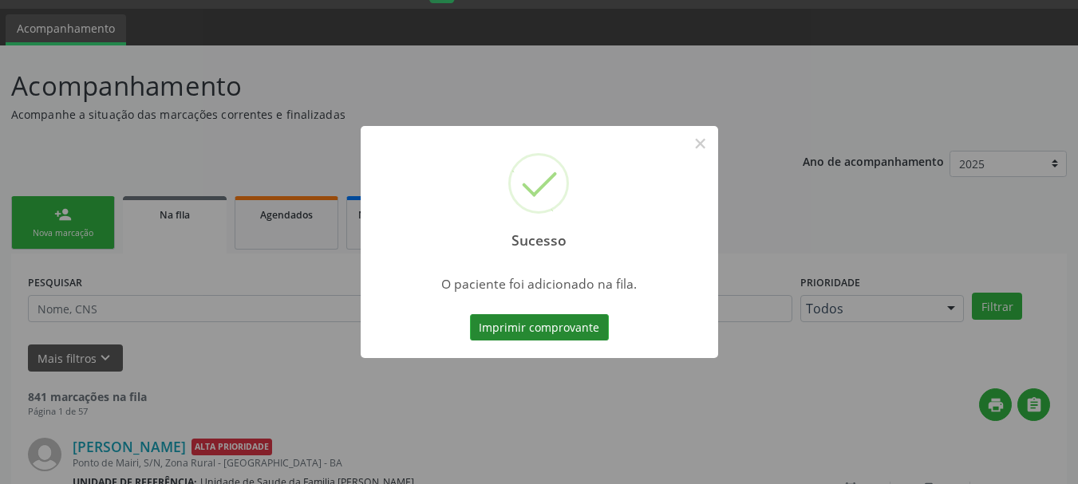
click at [594, 320] on button "Imprimir comprovante" at bounding box center [539, 327] width 139 height 27
